Goal: Information Seeking & Learning: Learn about a topic

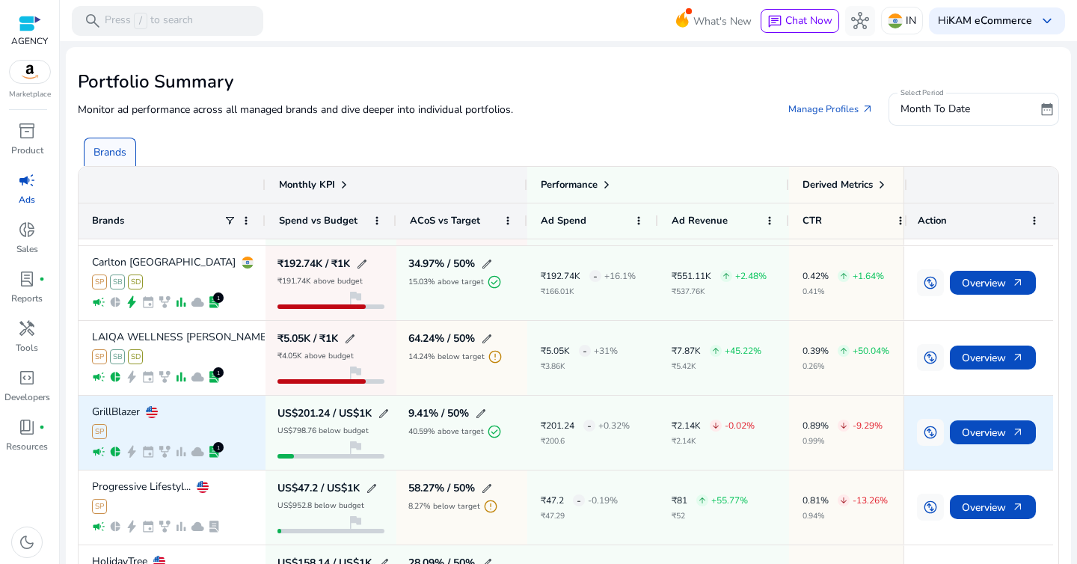
scroll to position [74, 0]
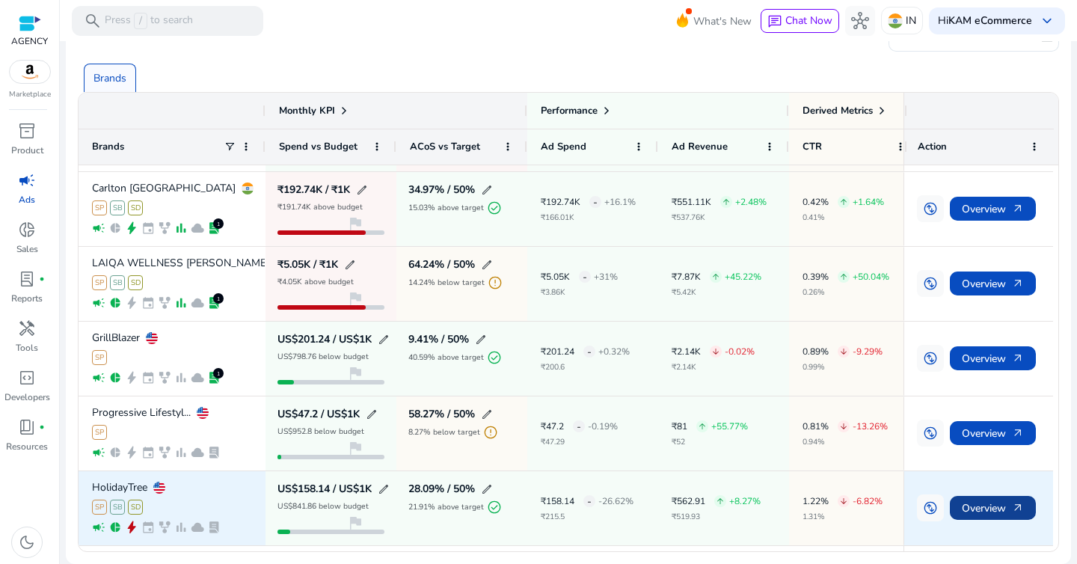
click at [980, 510] on span "Overview arrow_outward" at bounding box center [992, 508] width 62 height 31
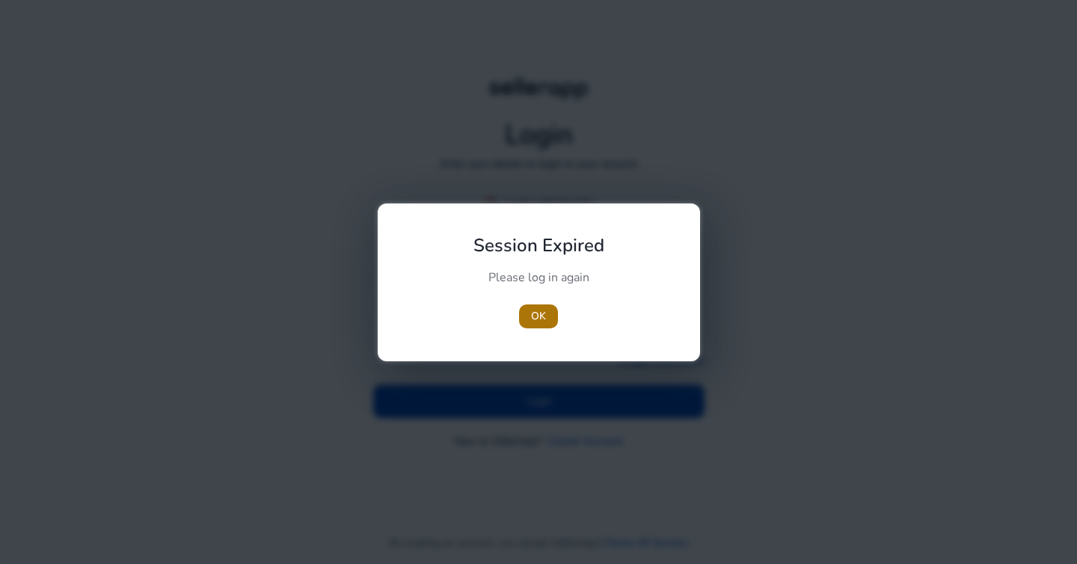
click at [538, 313] on span "OK" at bounding box center [538, 316] width 15 height 16
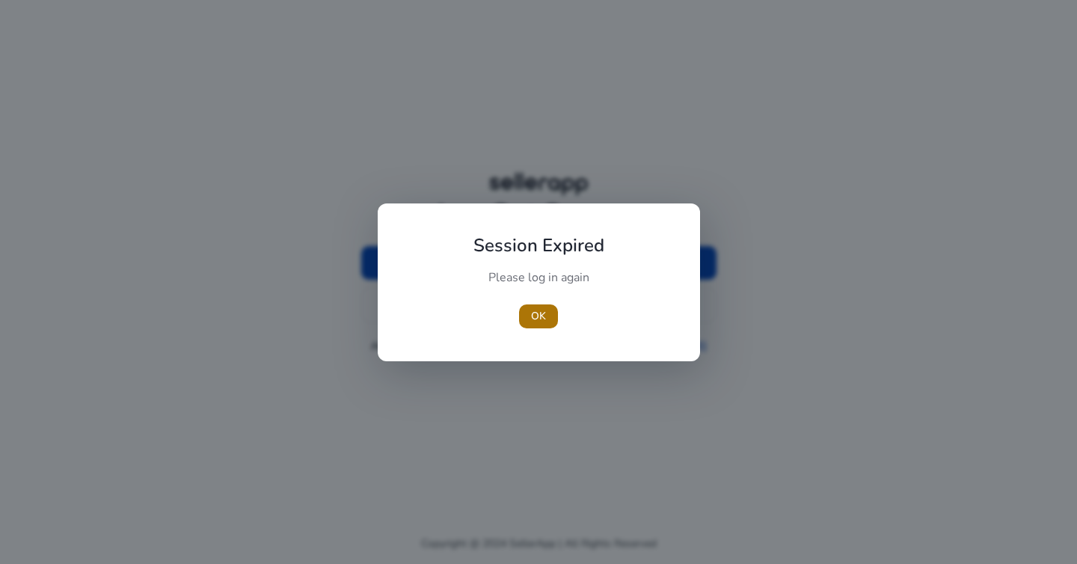
click at [540, 306] on span "button" at bounding box center [538, 316] width 39 height 36
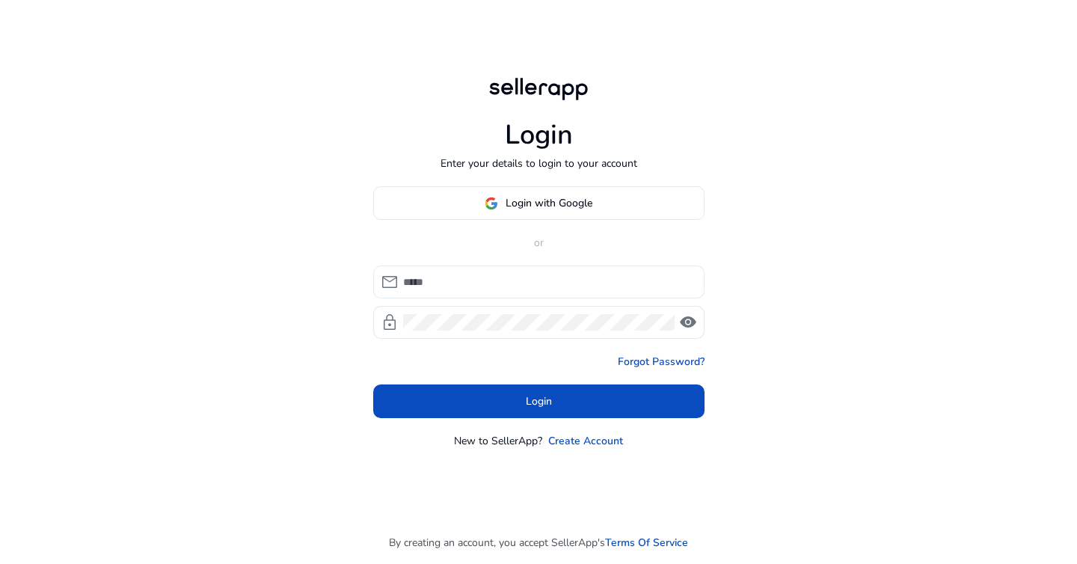
click at [481, 275] on input at bounding box center [547, 282] width 289 height 16
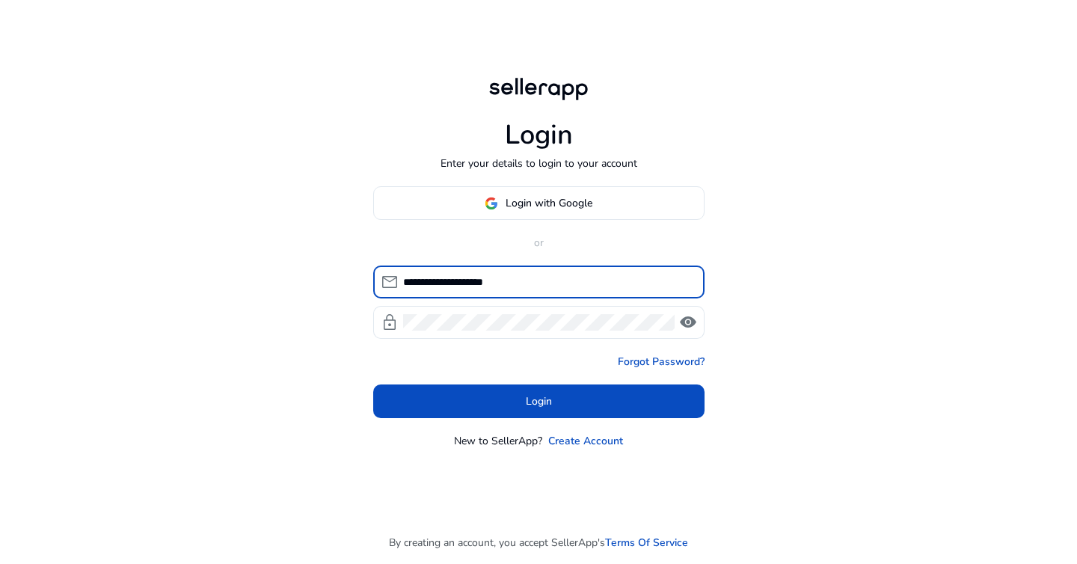
type input "**********"
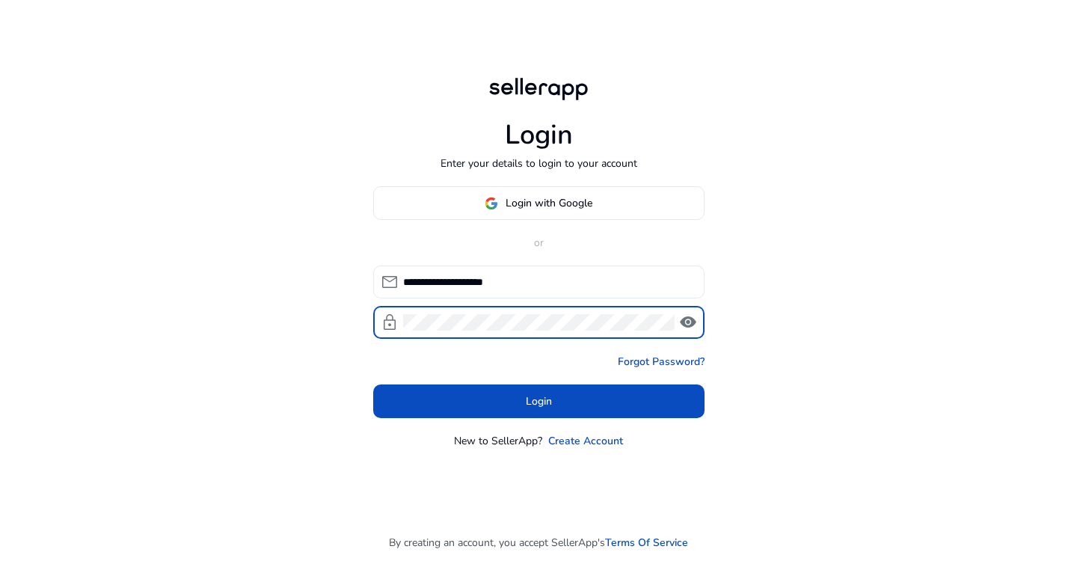
click button "Login" at bounding box center [538, 401] width 331 height 34
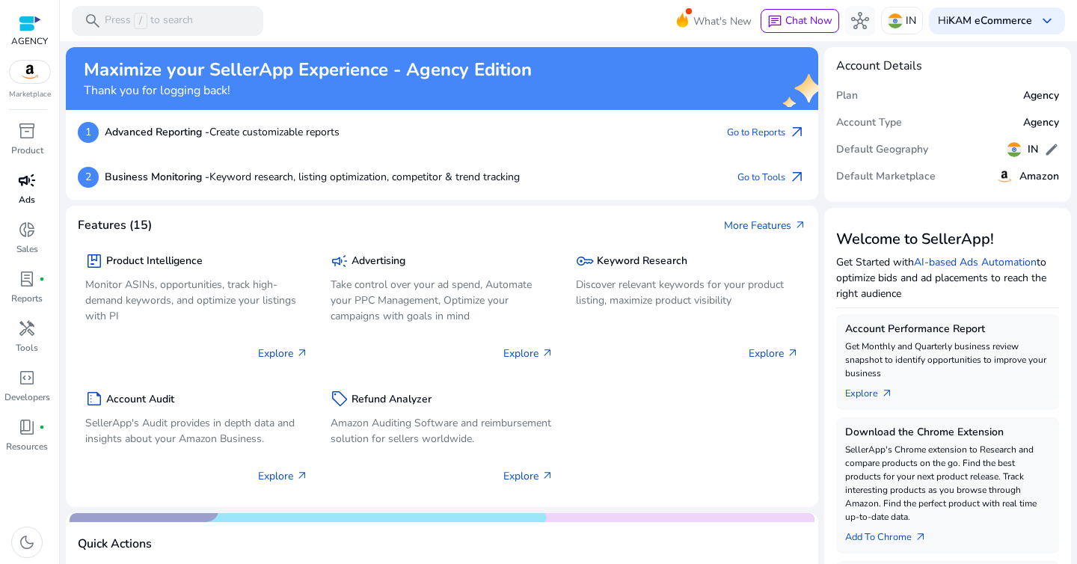
click at [37, 194] on link "campaign Ads" at bounding box center [27, 192] width 54 height 49
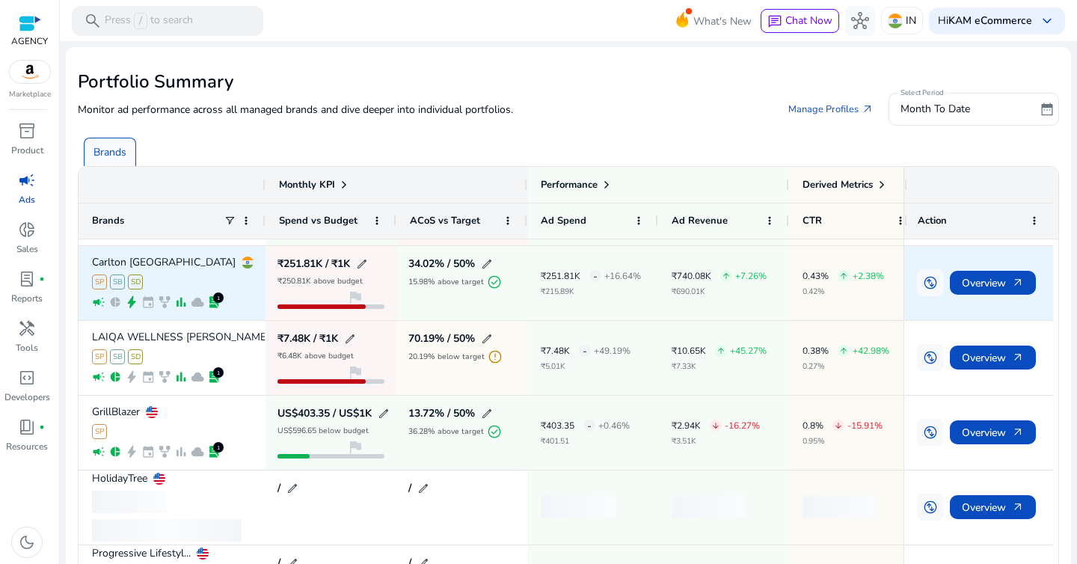
scroll to position [68, 0]
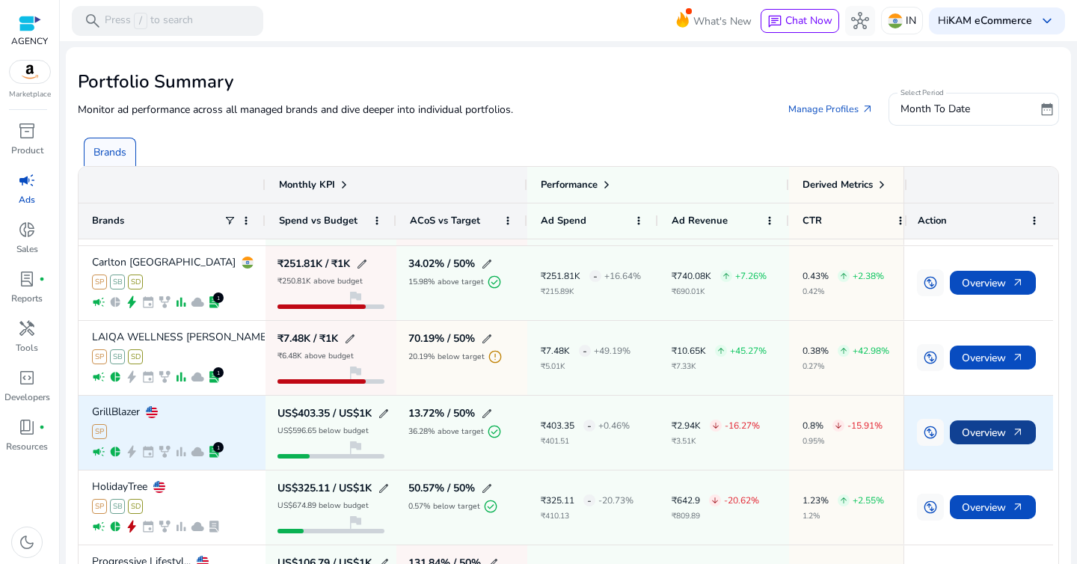
click at [1001, 430] on span "Overview arrow_outward" at bounding box center [992, 432] width 62 height 31
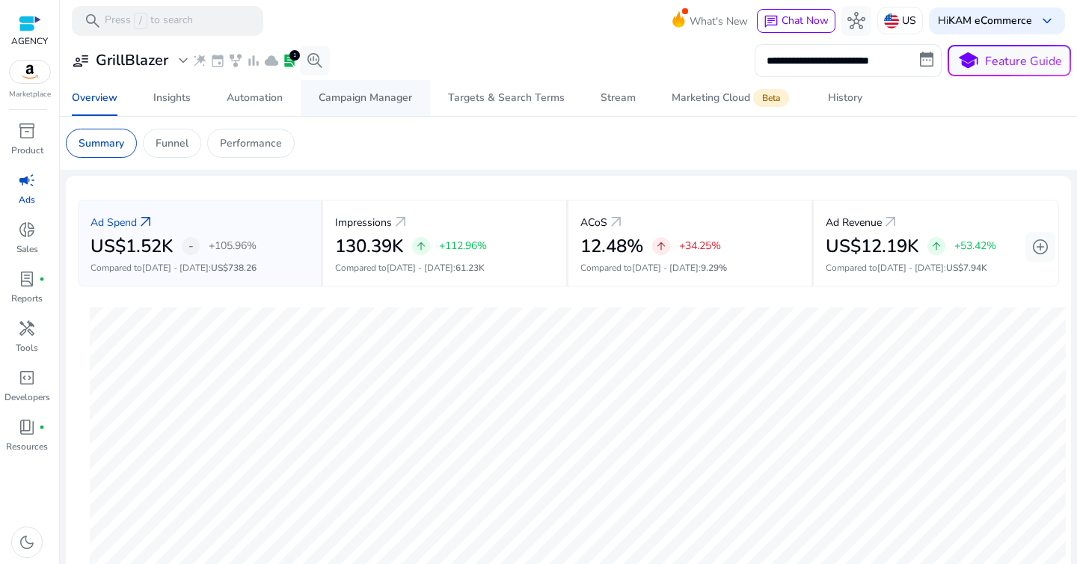
click at [359, 93] on div "Campaign Manager" at bounding box center [364, 98] width 93 height 10
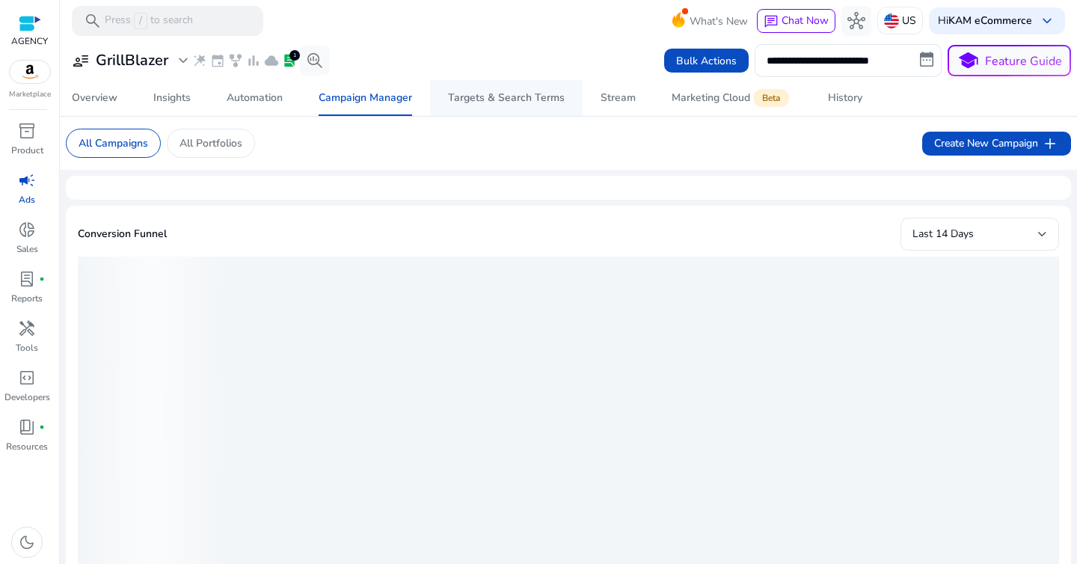
click at [521, 90] on span "Targets & Search Terms" at bounding box center [506, 98] width 117 height 36
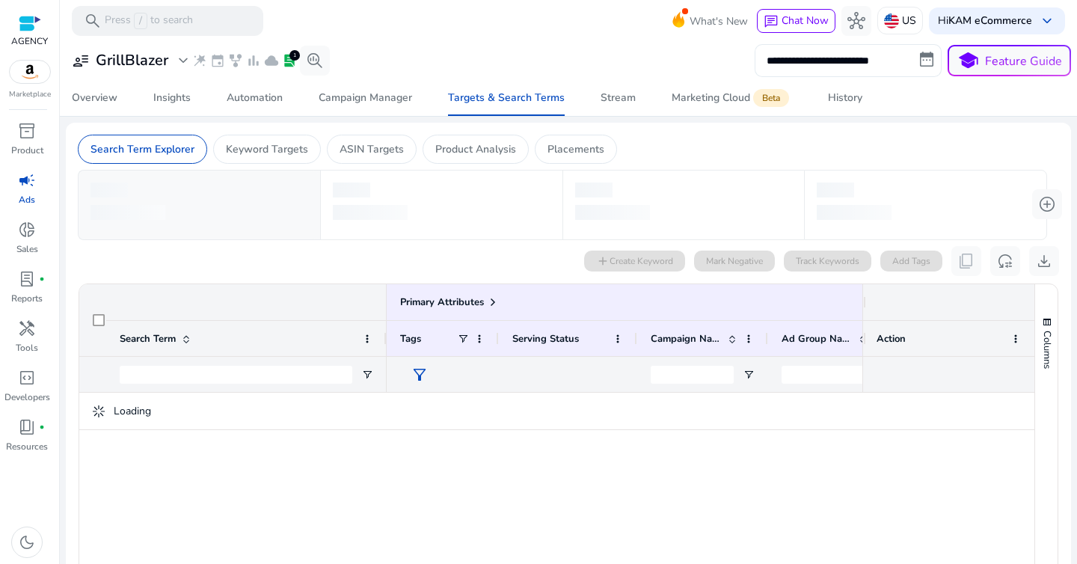
click at [830, 53] on input "**********" at bounding box center [847, 60] width 187 height 33
select select "*"
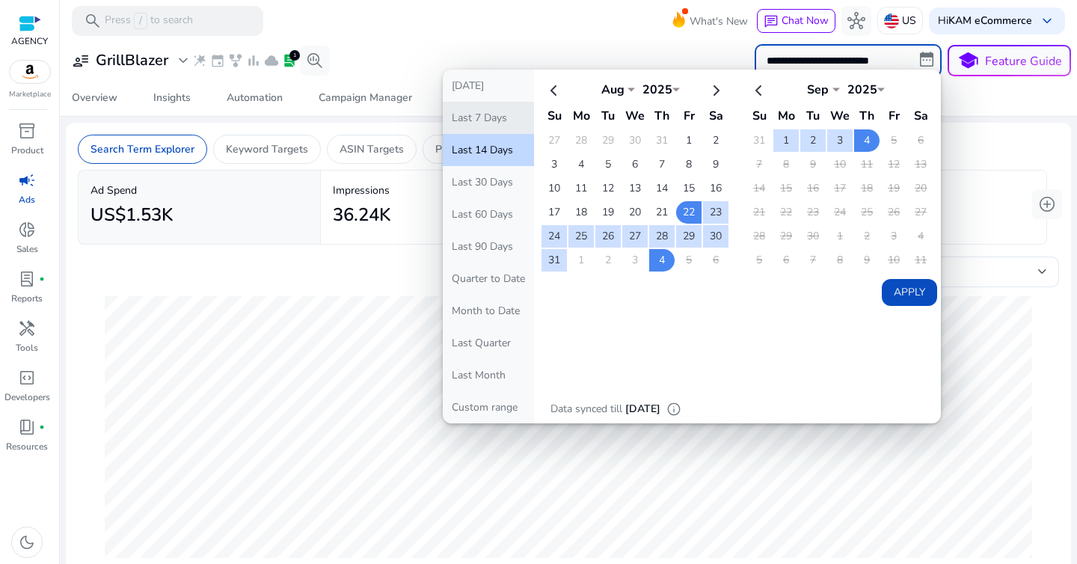
click at [482, 131] on button "Last 7 Days" at bounding box center [488, 118] width 91 height 32
type input "**********"
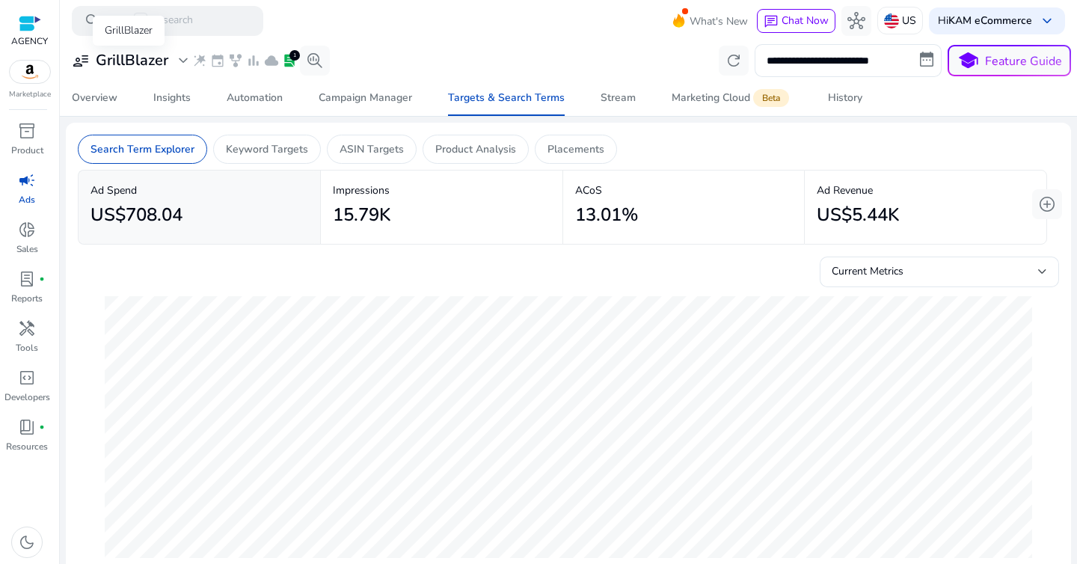
click at [180, 64] on span "expand_more" at bounding box center [183, 61] width 18 height 18
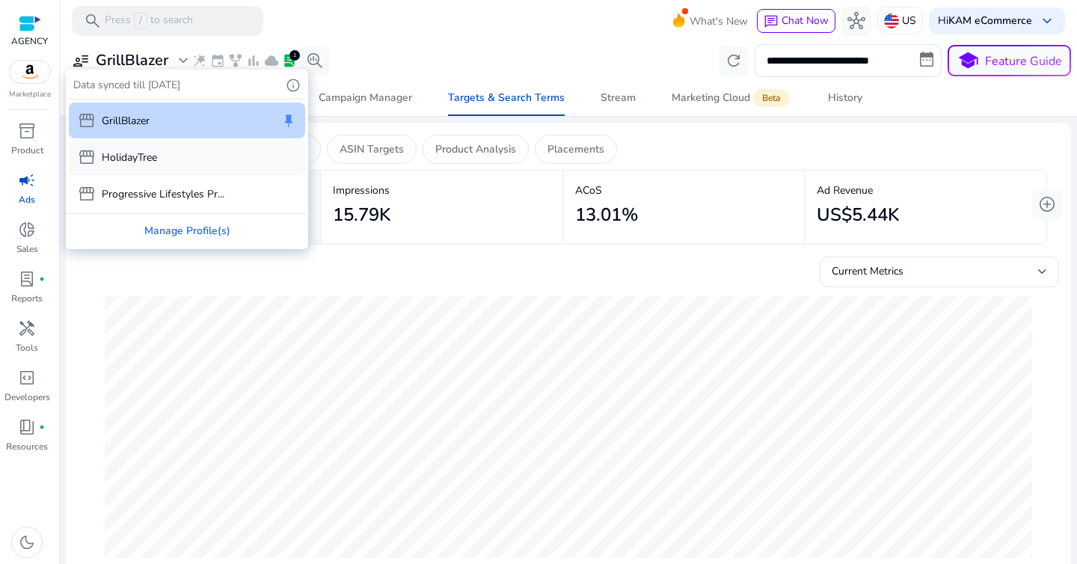
click at [138, 156] on p "HolidayTree" at bounding box center [129, 158] width 55 height 16
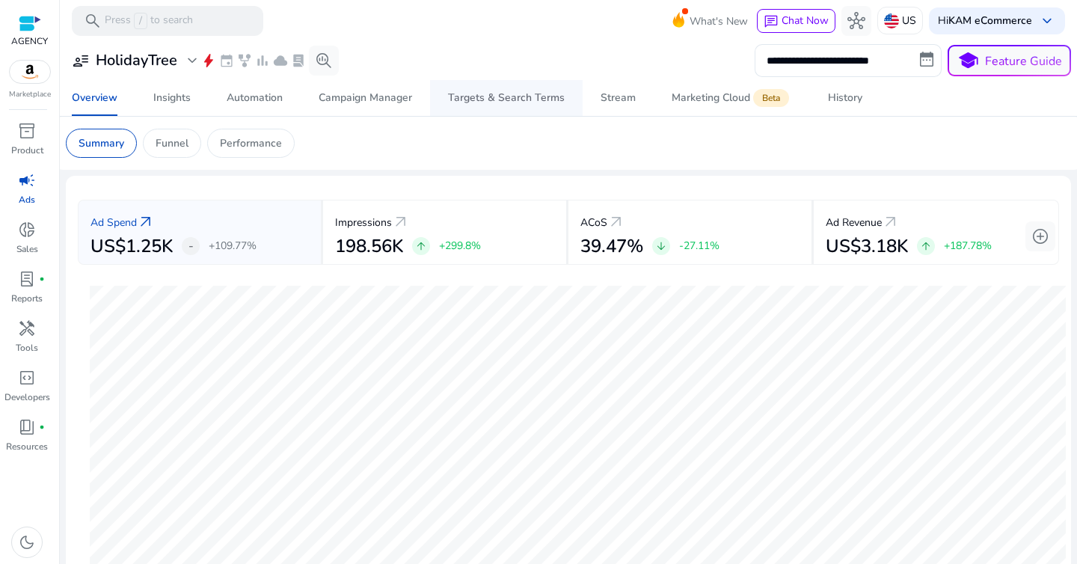
click at [483, 103] on div "Targets & Search Terms" at bounding box center [506, 98] width 117 height 10
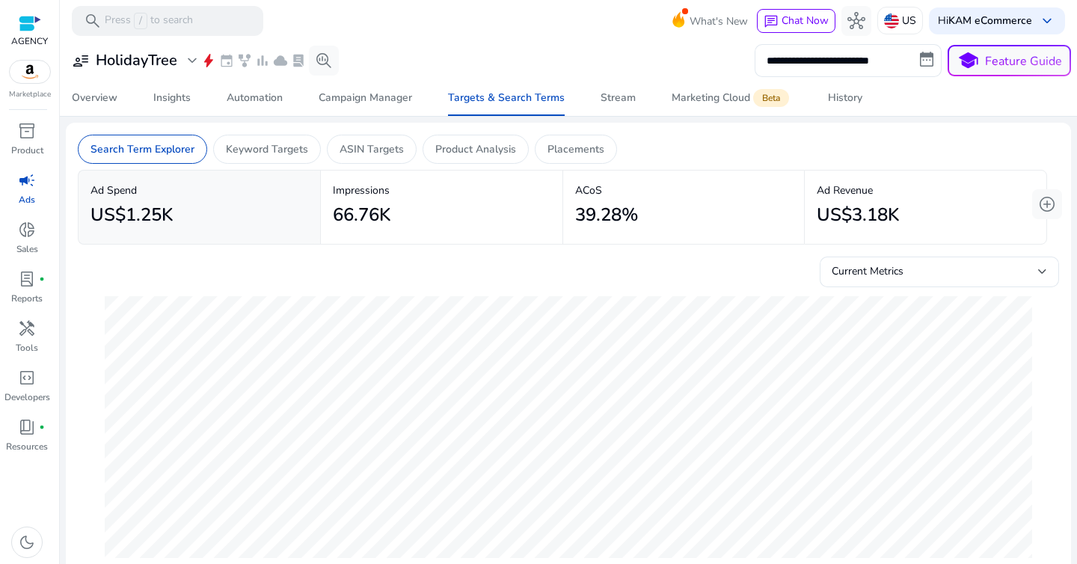
click at [270, 167] on div at bounding box center [568, 167] width 981 height 6
click at [268, 155] on p "Keyword Targets" at bounding box center [267, 149] width 82 height 16
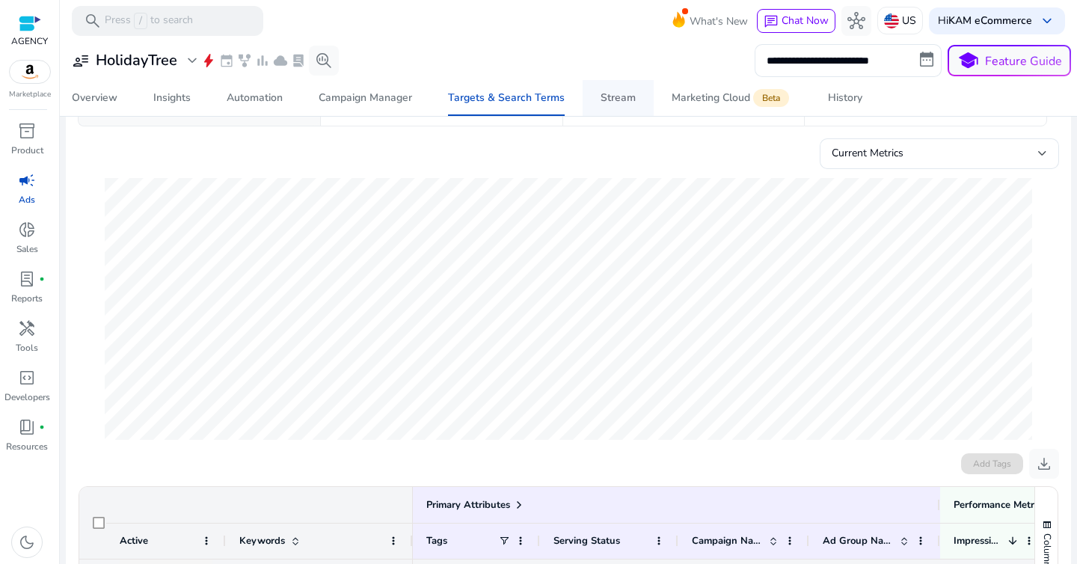
scroll to position [132, 0]
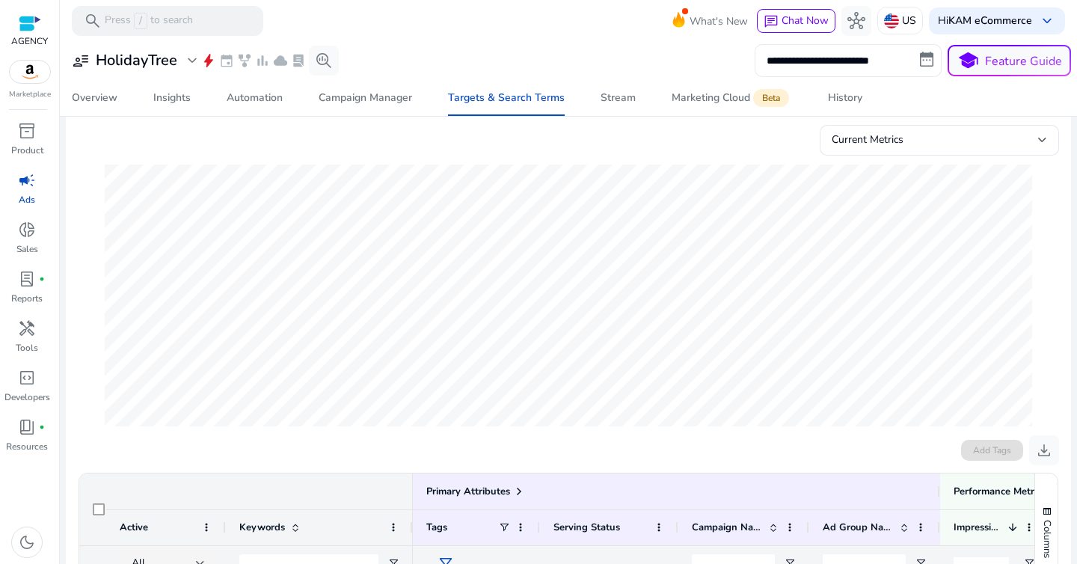
click at [783, 55] on input "**********" at bounding box center [847, 60] width 187 height 33
select select "*"
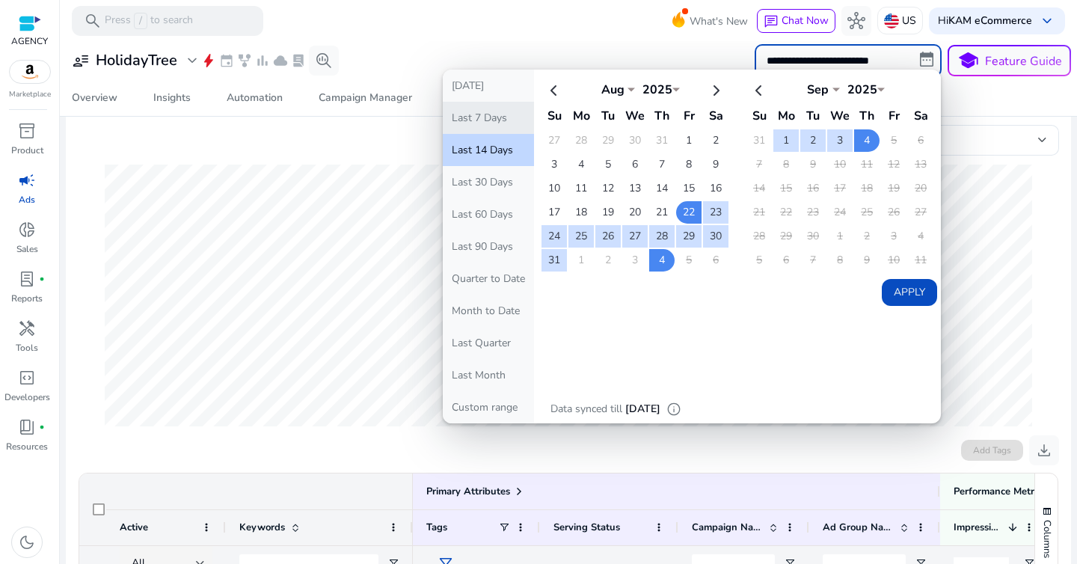
click at [472, 125] on button "Last 7 Days" at bounding box center [488, 118] width 91 height 32
type input "**********"
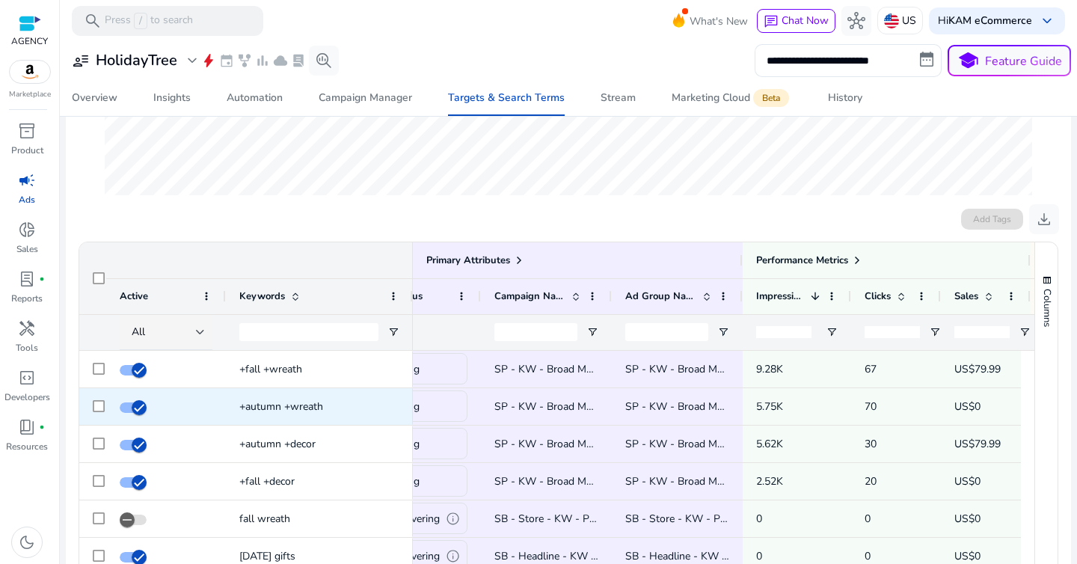
scroll to position [0, 0]
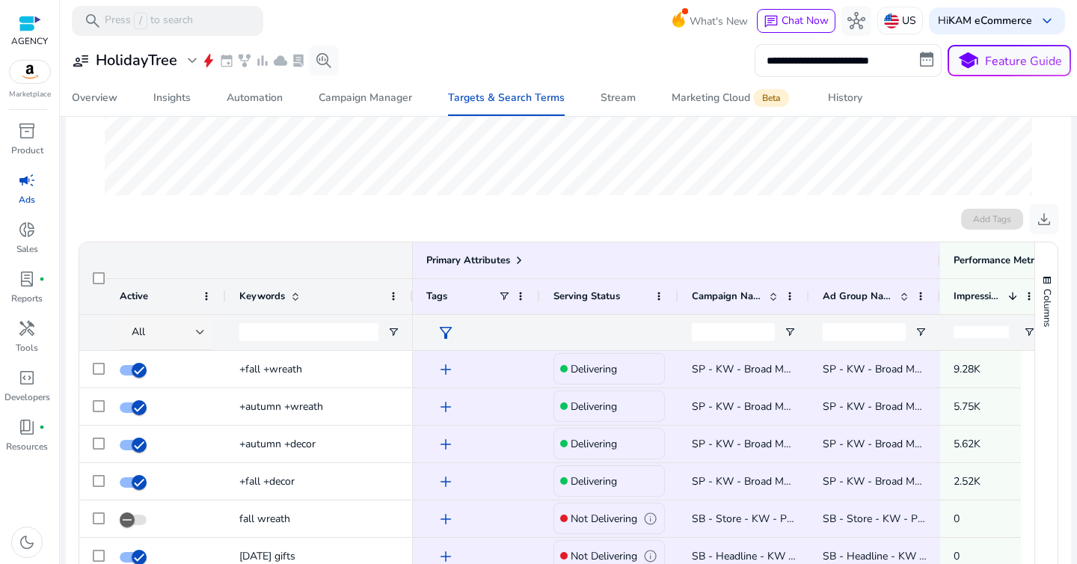
click at [196, 334] on div at bounding box center [200, 332] width 9 height 6
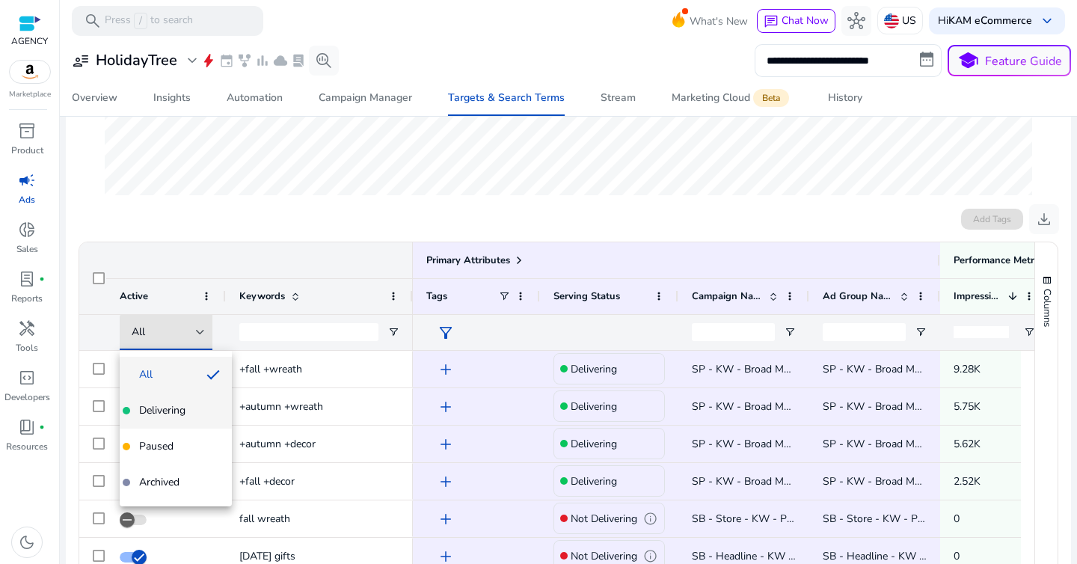
click at [182, 417] on span "Delivering" at bounding box center [162, 410] width 46 height 15
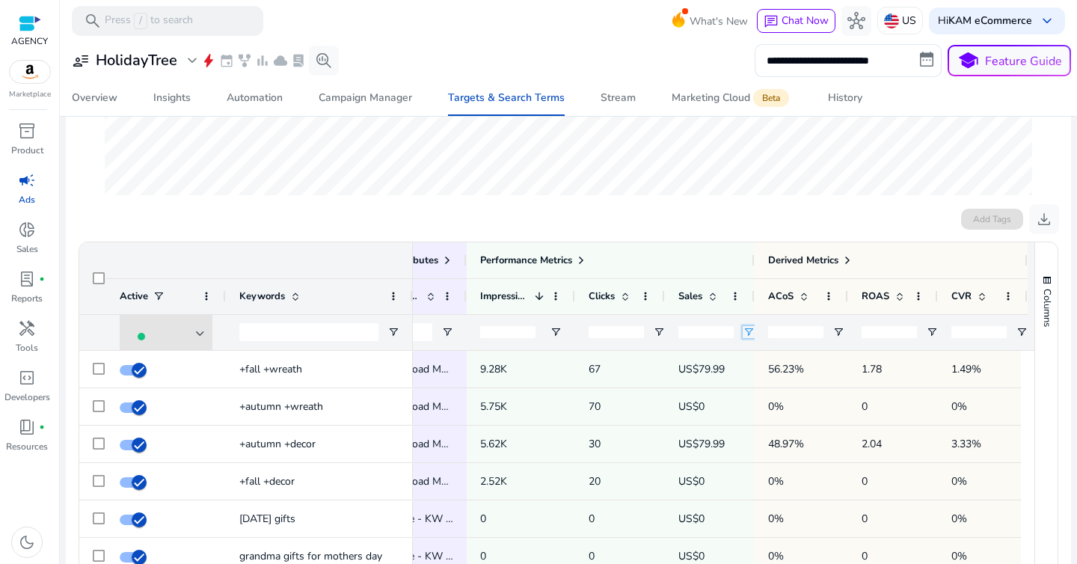
click at [748, 337] on span "Open Filter Menu" at bounding box center [748, 332] width 12 height 12
click at [780, 357] on div "Equals" at bounding box center [802, 359] width 91 height 11
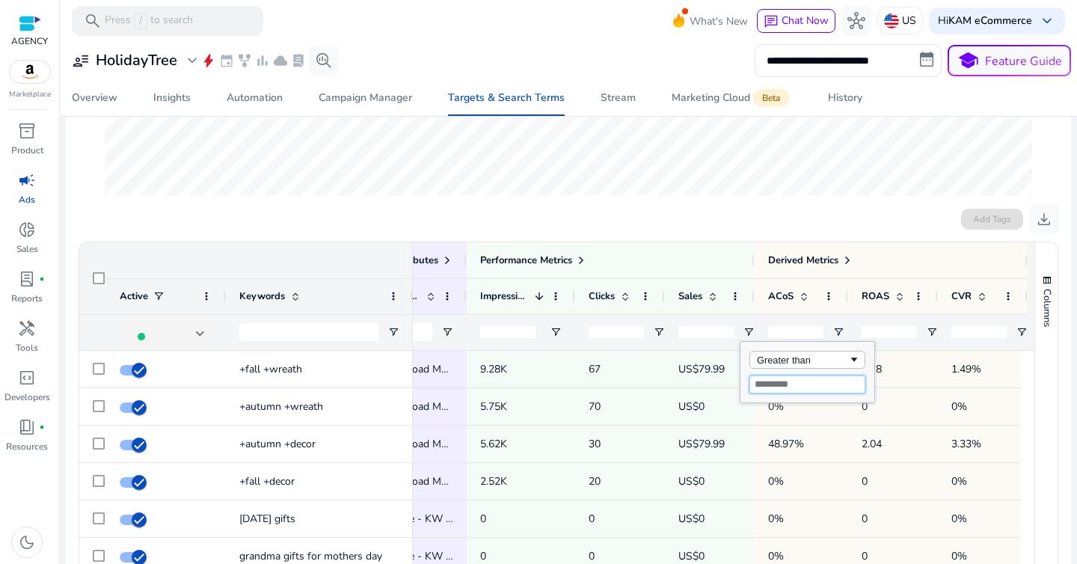
click at [774, 390] on input "Filter Value" at bounding box center [807, 384] width 116 height 18
type input "*"
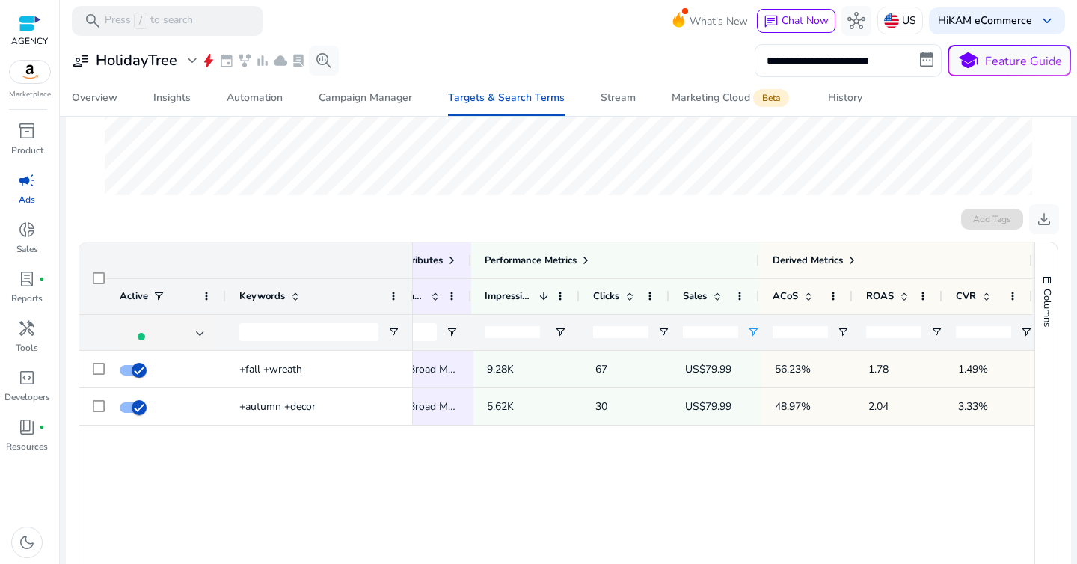
click at [672, 236] on ag-grid-angular "1 to 2 of 2. Page 1 of 1 Drag here to set row groups Drag here to set column la…" at bounding box center [568, 460] width 1003 height 452
click at [807, 60] on input "**********" at bounding box center [847, 60] width 187 height 33
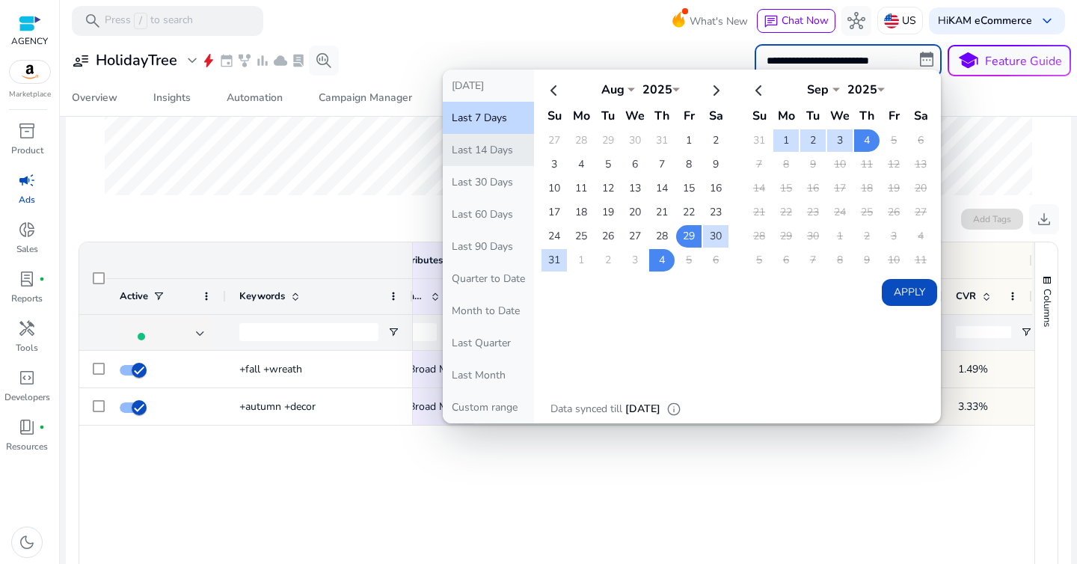
click at [504, 144] on button "Last 14 Days" at bounding box center [488, 150] width 91 height 32
type input "**********"
